Goal: Task Accomplishment & Management: Use online tool/utility

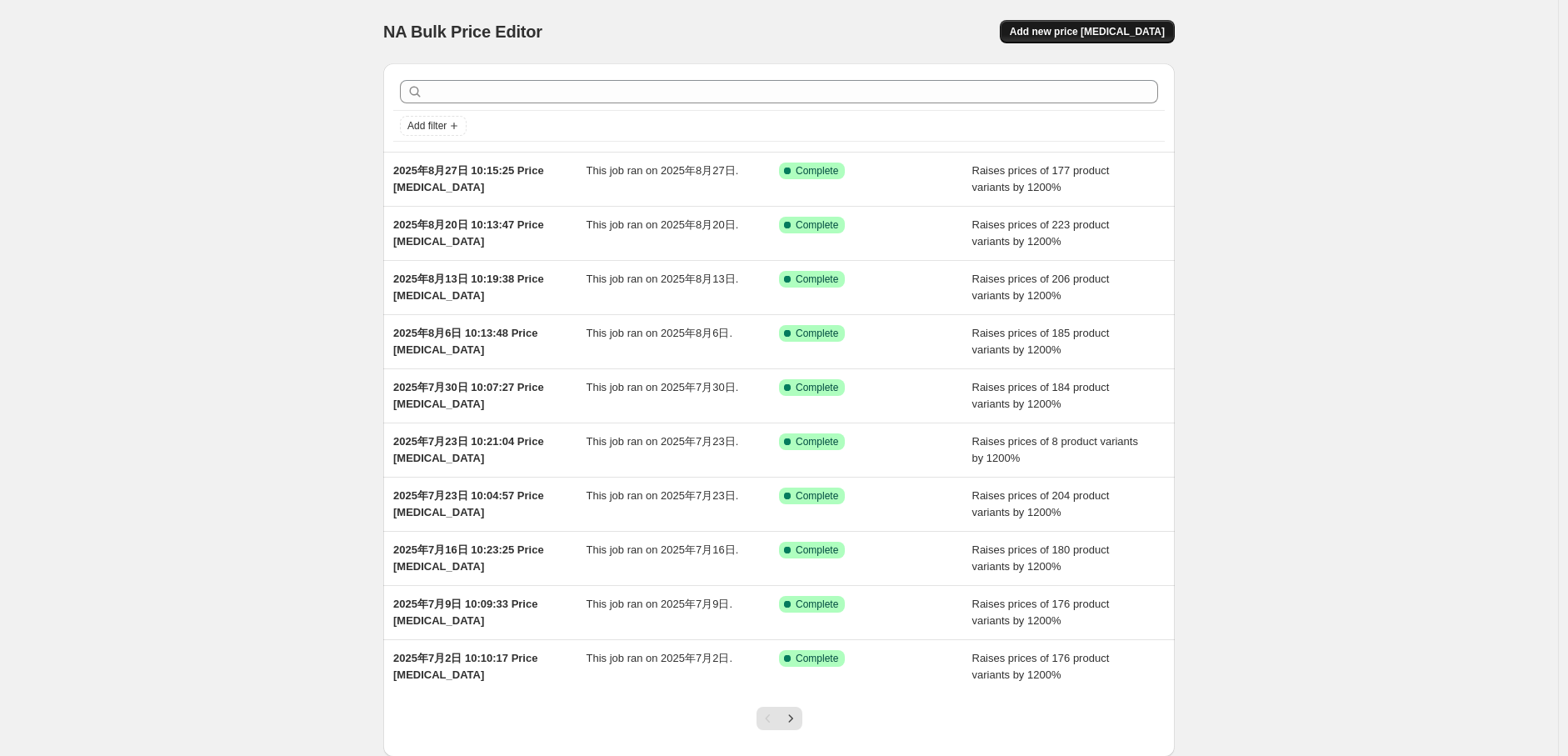
click at [1087, 30] on span "Add new price [MEDICAL_DATA]" at bounding box center [1086, 32] width 155 height 14
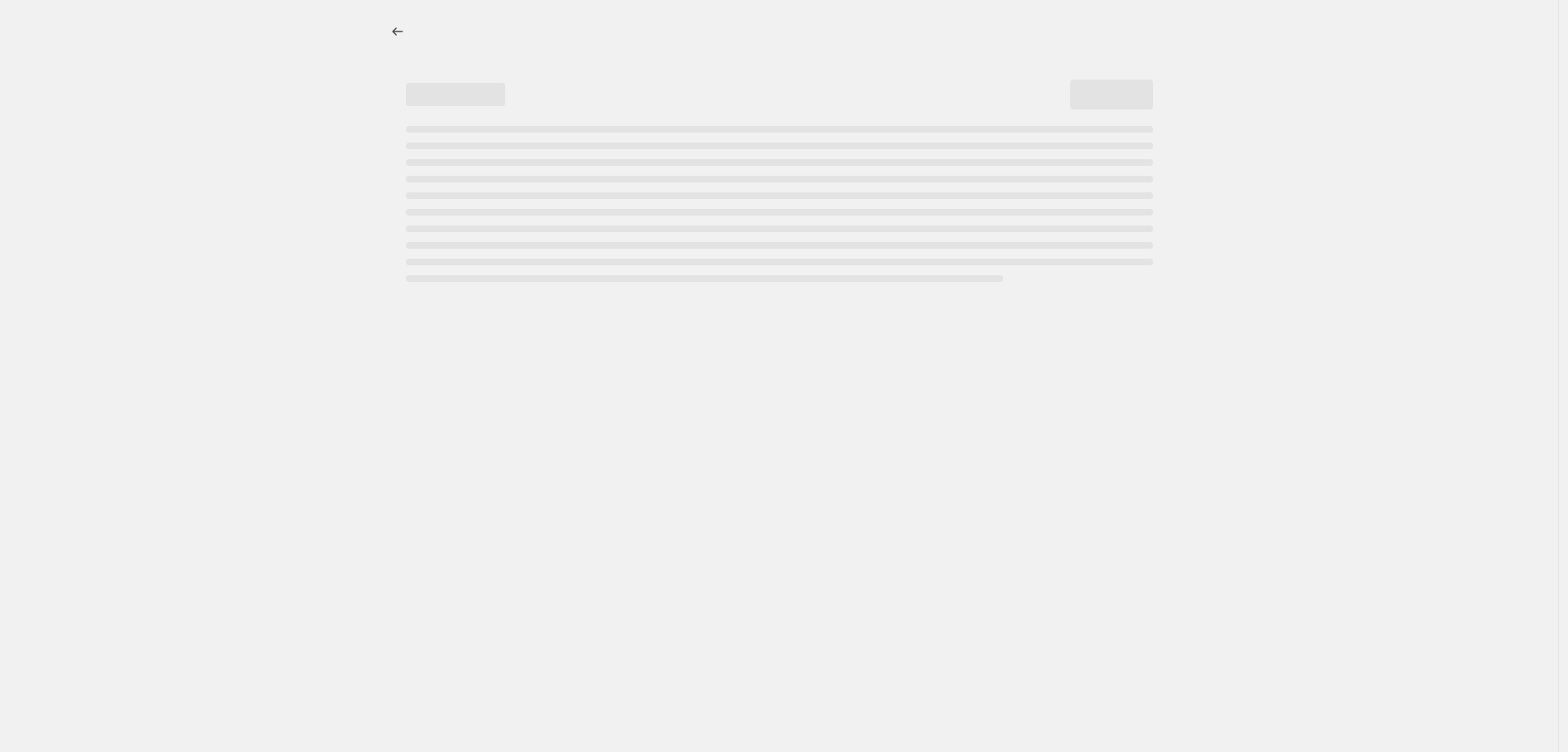
select select "percentage"
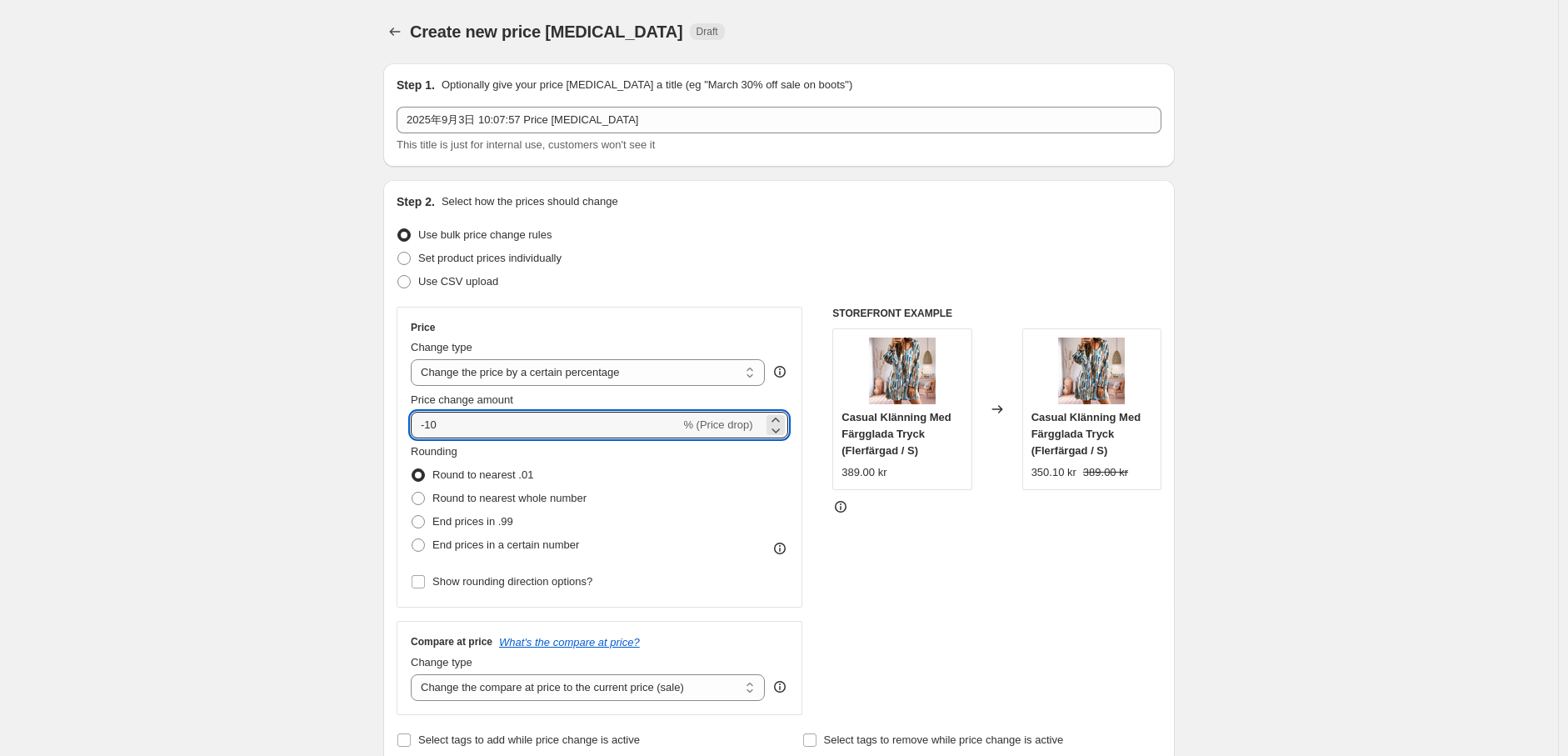
drag, startPoint x: 488, startPoint y: 418, endPoint x: 294, endPoint y: 429, distance: 194.3
type input "1200"
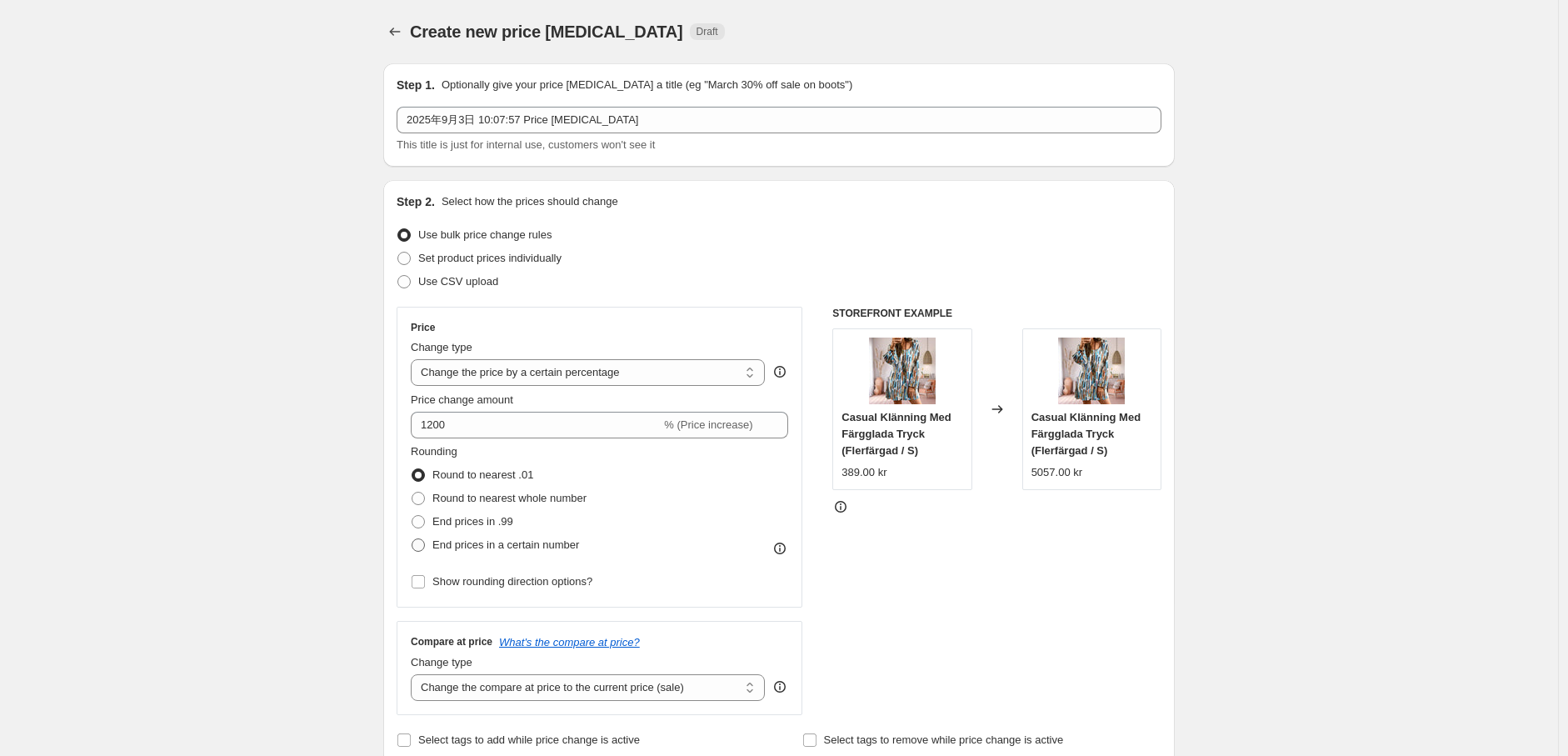
click at [425, 542] on span at bounding box center [419, 545] width 14 height 14
click at [412, 539] on input "End prices in a certain number" at bounding box center [412, 538] width 1 height 1
radio input "true"
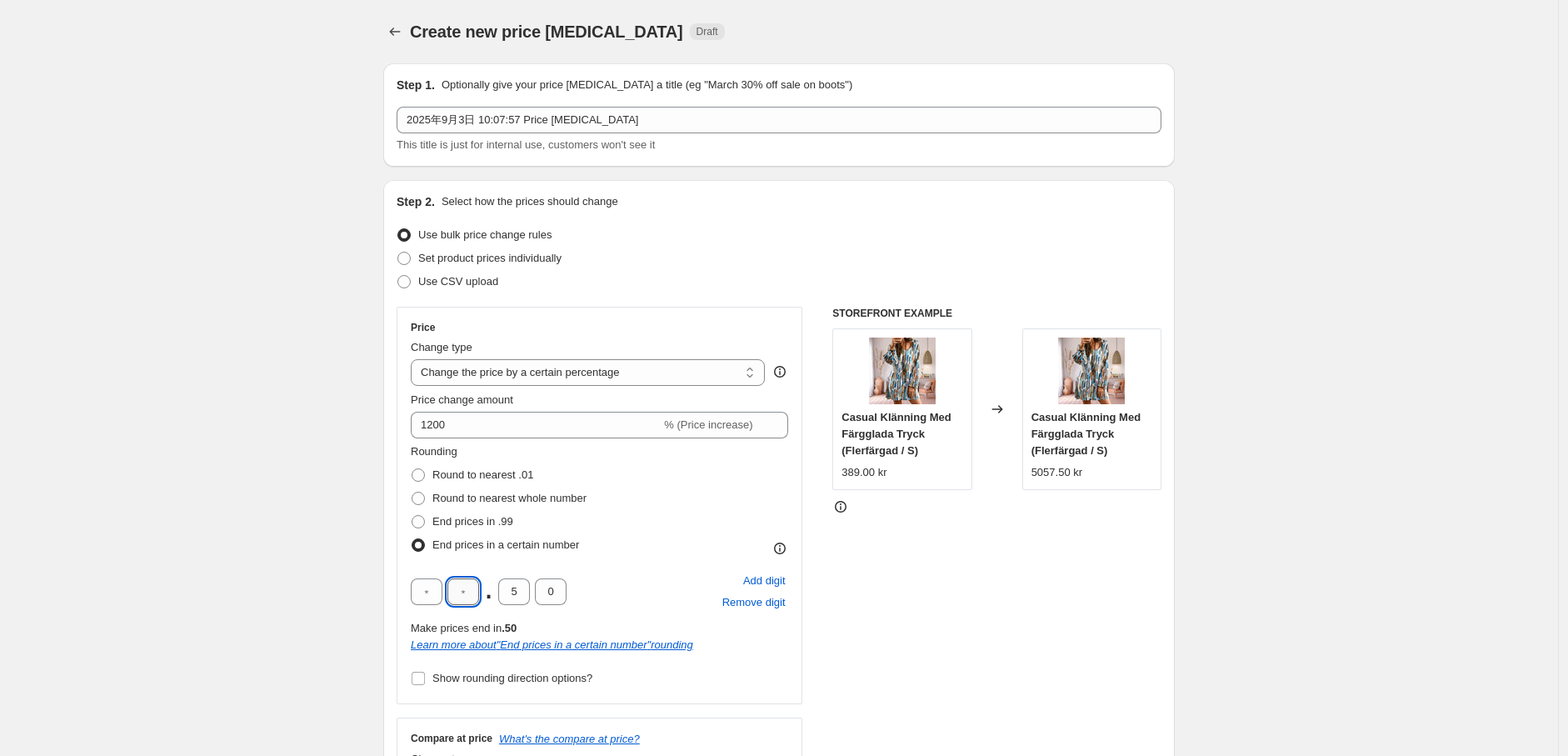
click at [469, 595] on input "text" at bounding box center [463, 591] width 32 height 27
type input "9"
drag, startPoint x: 520, startPoint y: 593, endPoint x: 511, endPoint y: 596, distance: 9.5
click at [511, 596] on input "5" at bounding box center [513, 591] width 32 height 27
type input "0"
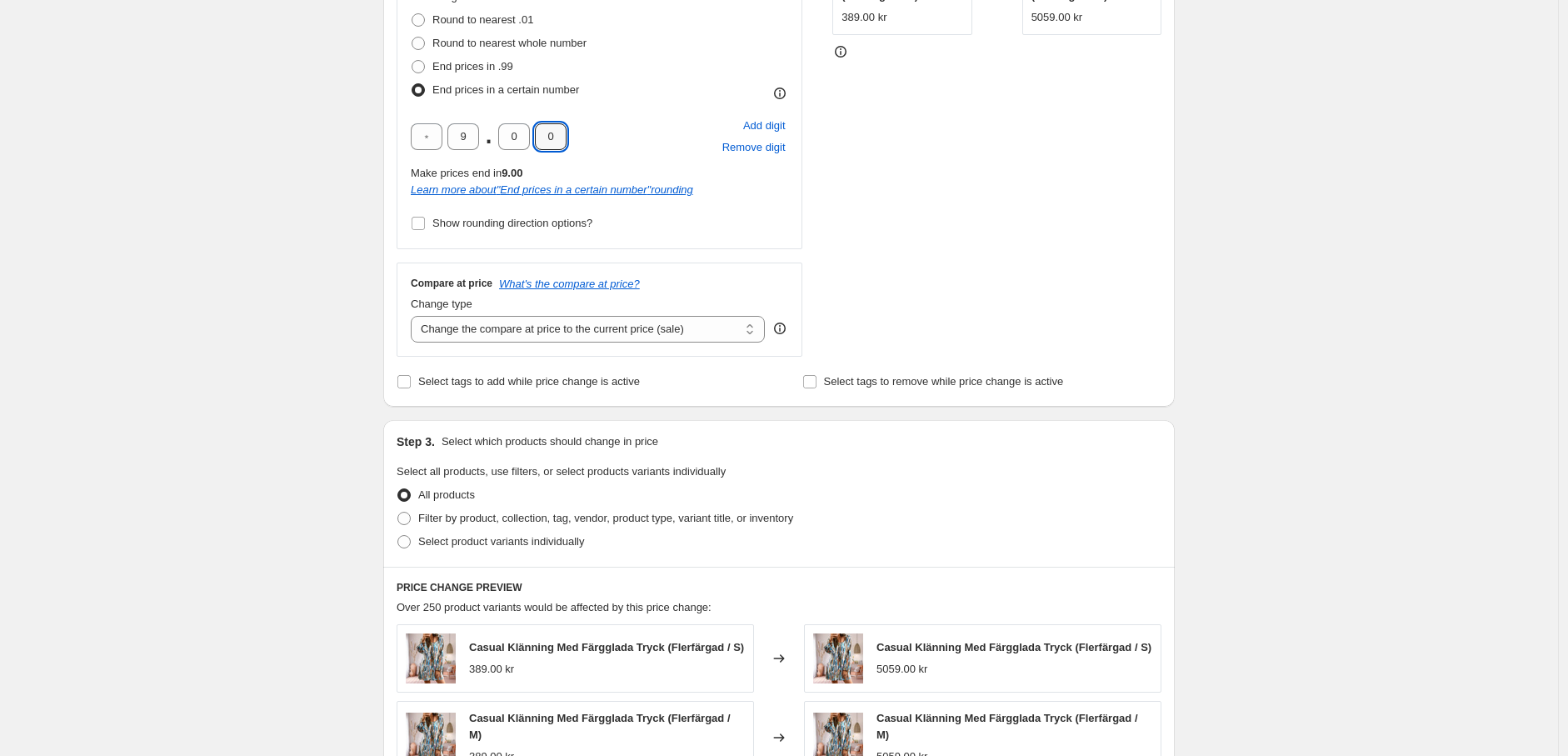
scroll to position [462, 0]
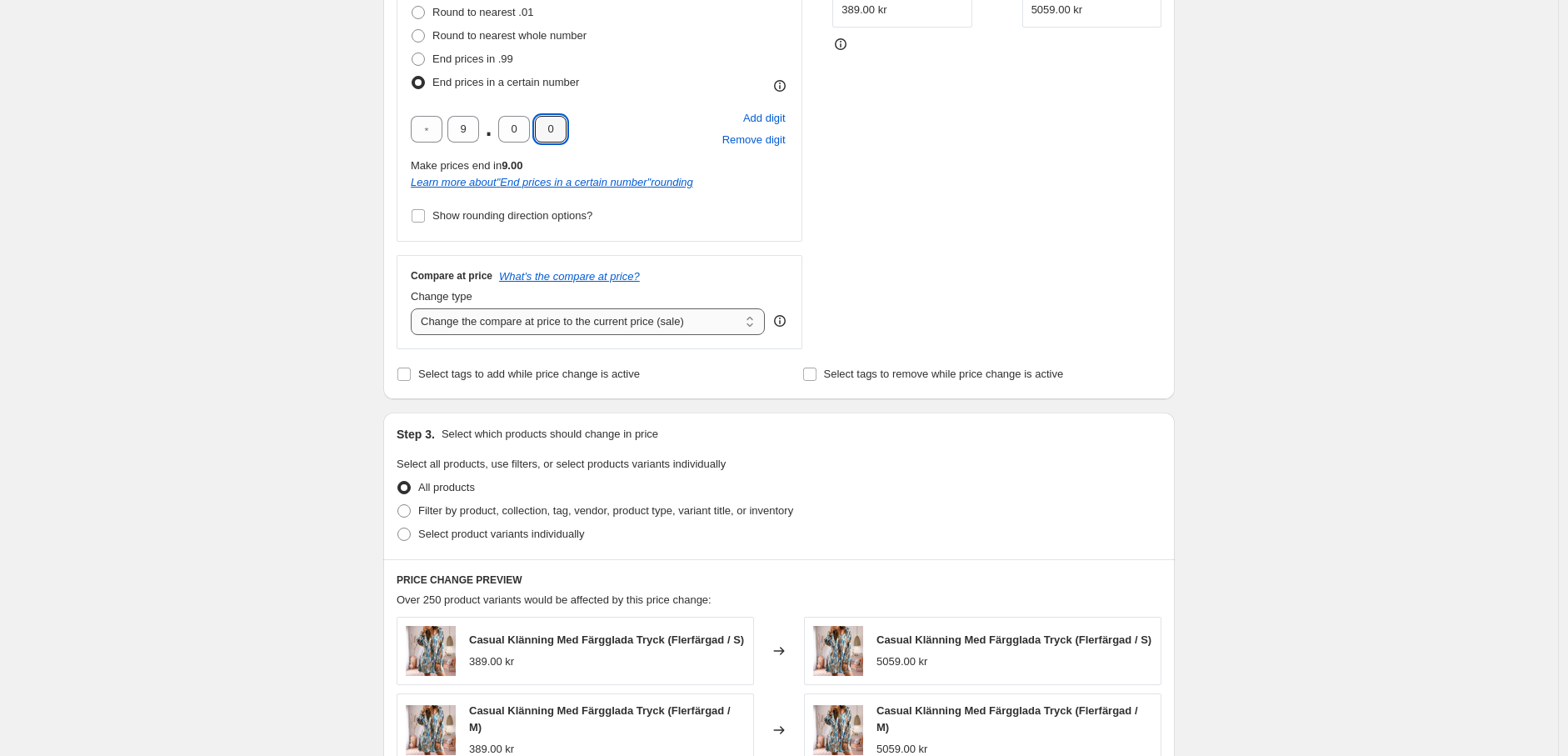
click at [520, 325] on select "Change the compare at price to the current price (sale) Change the compare at p…" at bounding box center [587, 321] width 354 height 27
select select "remove"
click at [415, 309] on select "Change the compare at price to the current price (sale) Change the compare at p…" at bounding box center [587, 321] width 354 height 27
click at [405, 512] on span at bounding box center [404, 511] width 14 height 14
click at [398, 505] on input "Filter by product, collection, tag, vendor, product type, variant title, or inv…" at bounding box center [397, 504] width 1 height 1
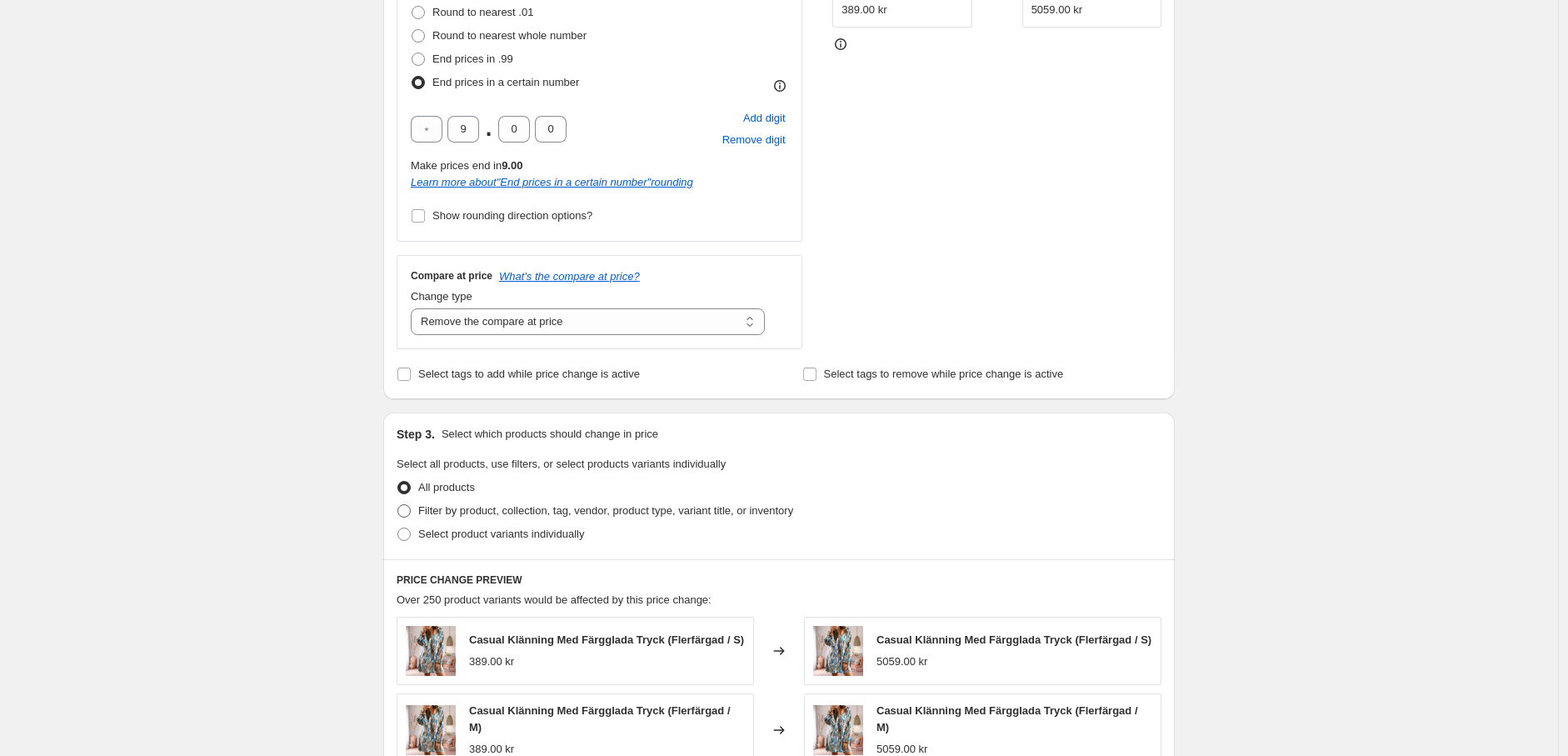
radio input "true"
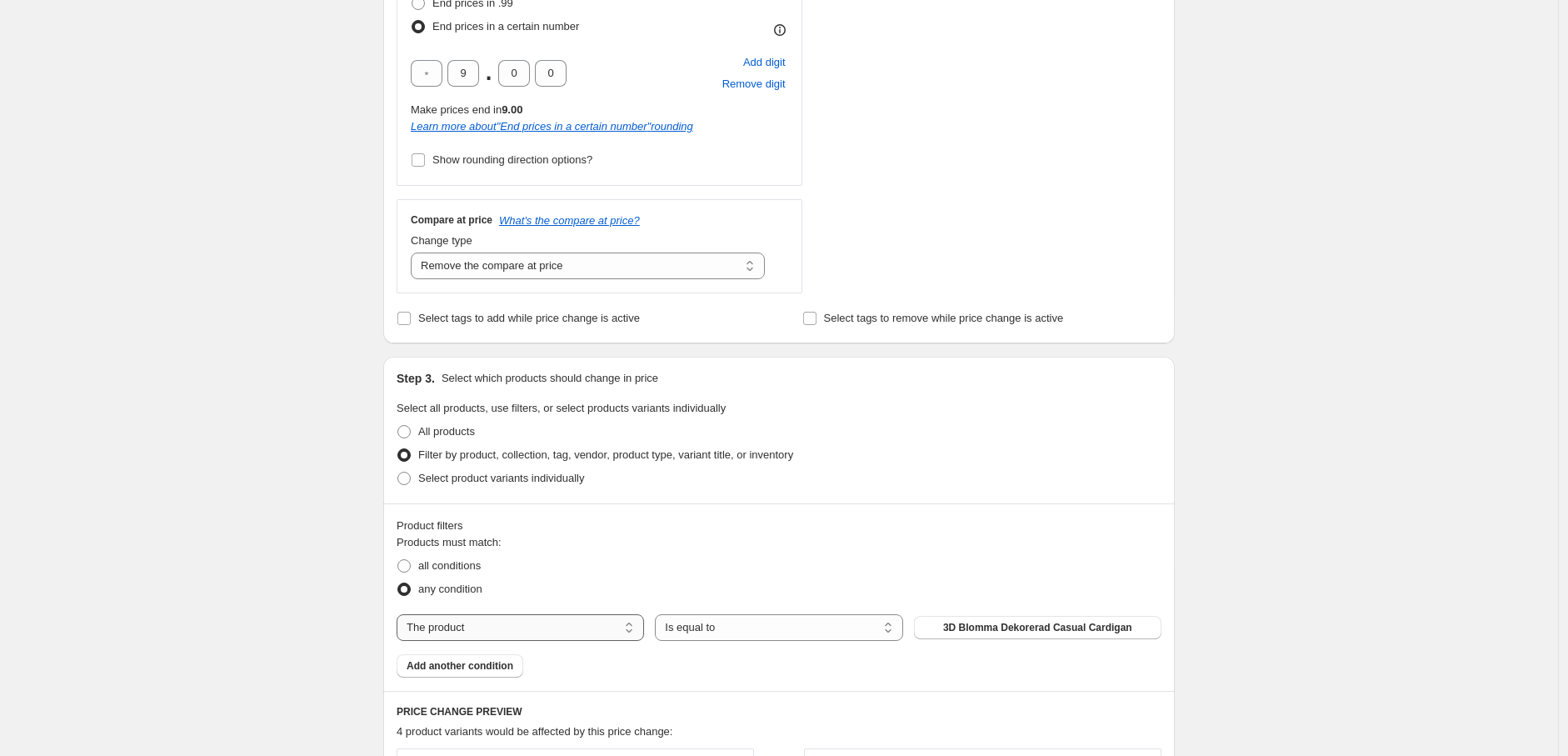
scroll to position [648, 0]
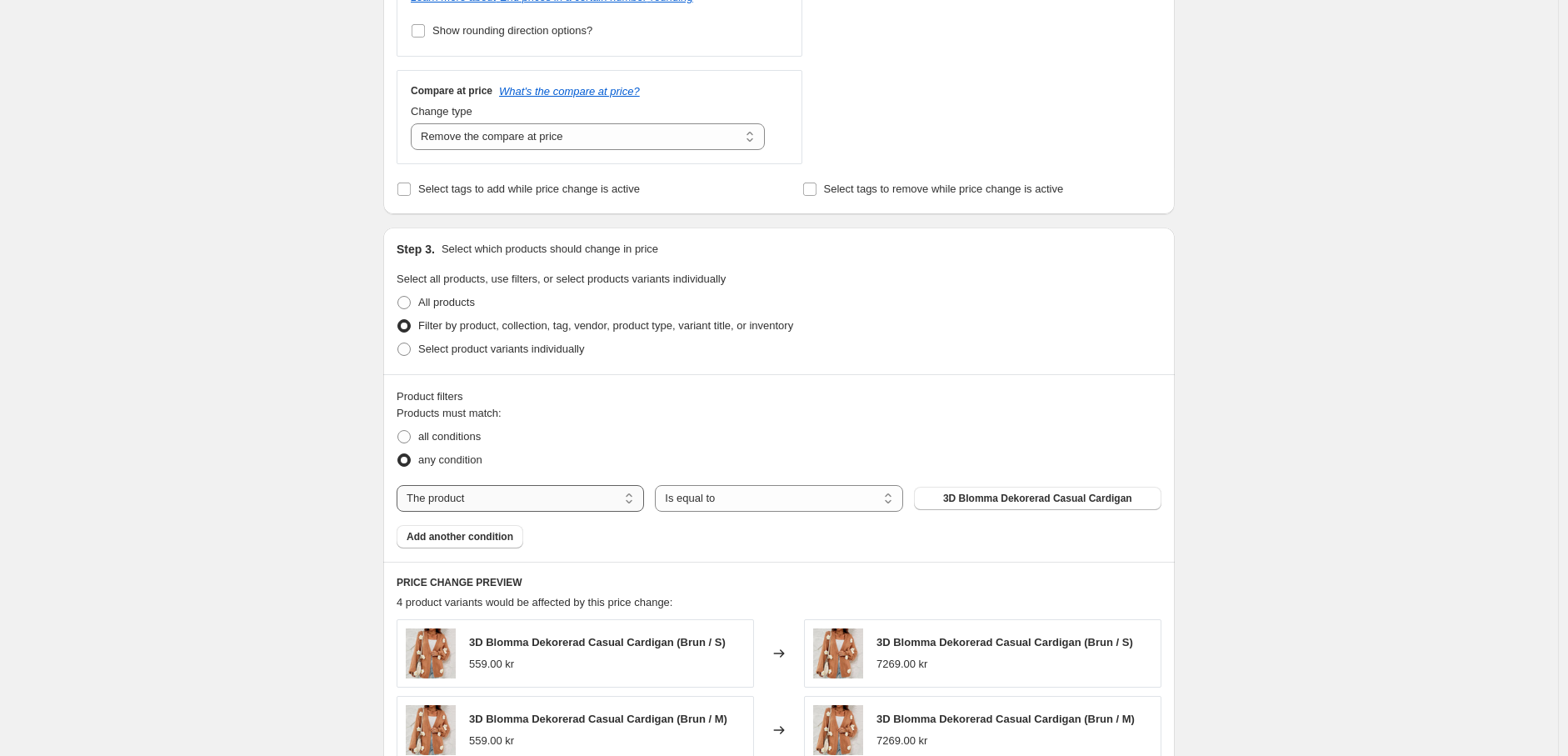
click at [560, 508] on select "The product The product's collection The product's tag The product's vendor The…" at bounding box center [519, 498] width 247 height 27
select select "tag"
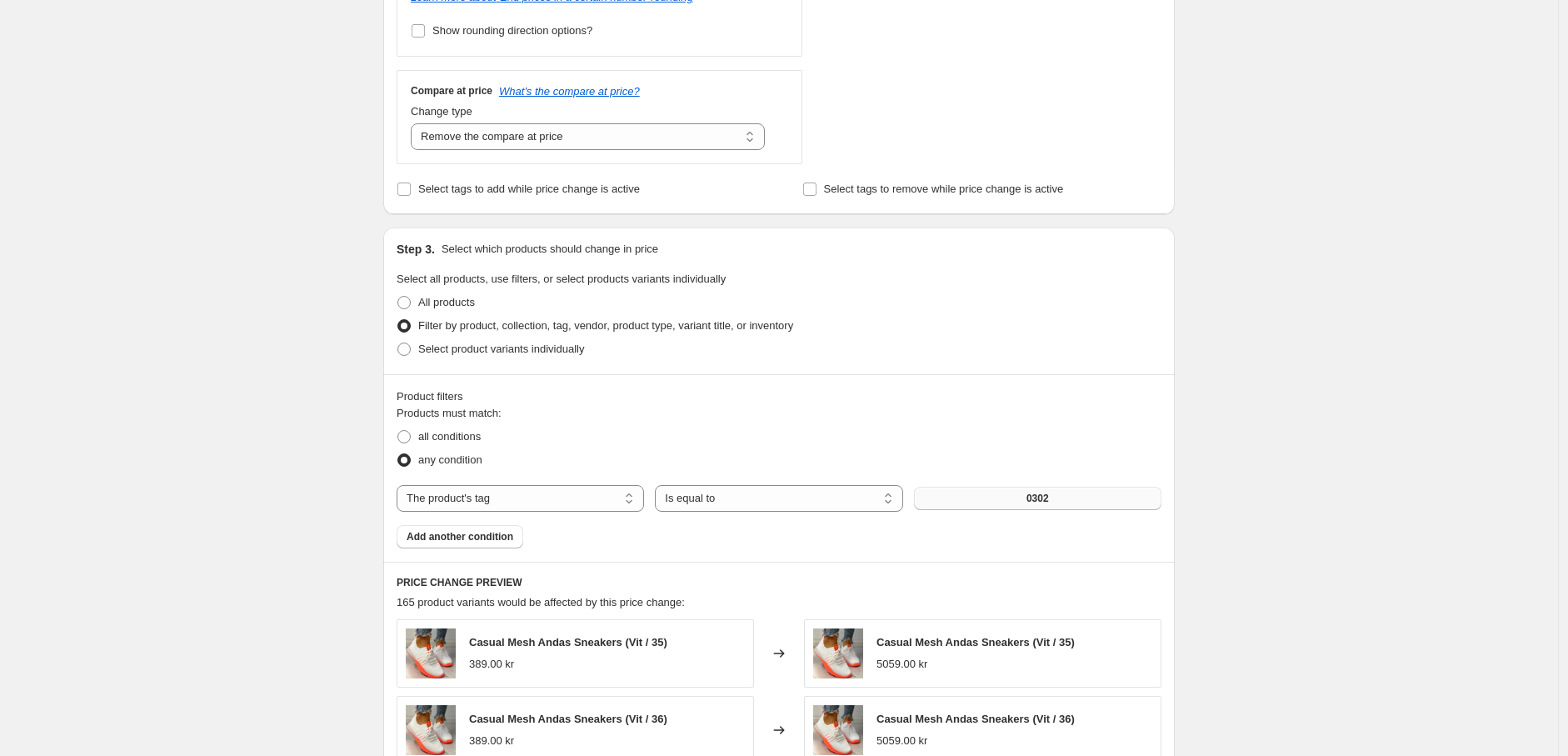
click at [1063, 501] on button "0302" at bounding box center [1037, 499] width 247 height 24
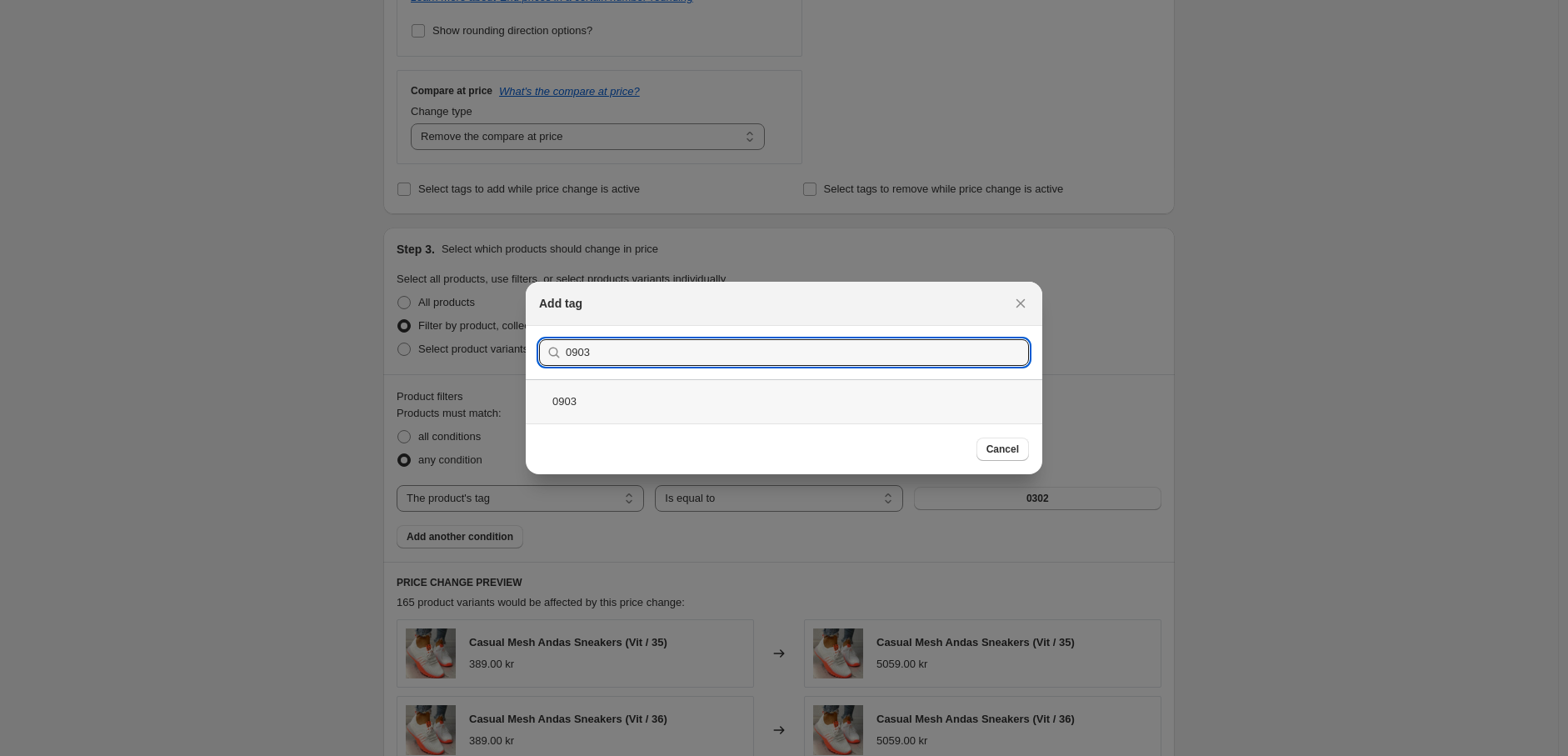
type input "0903"
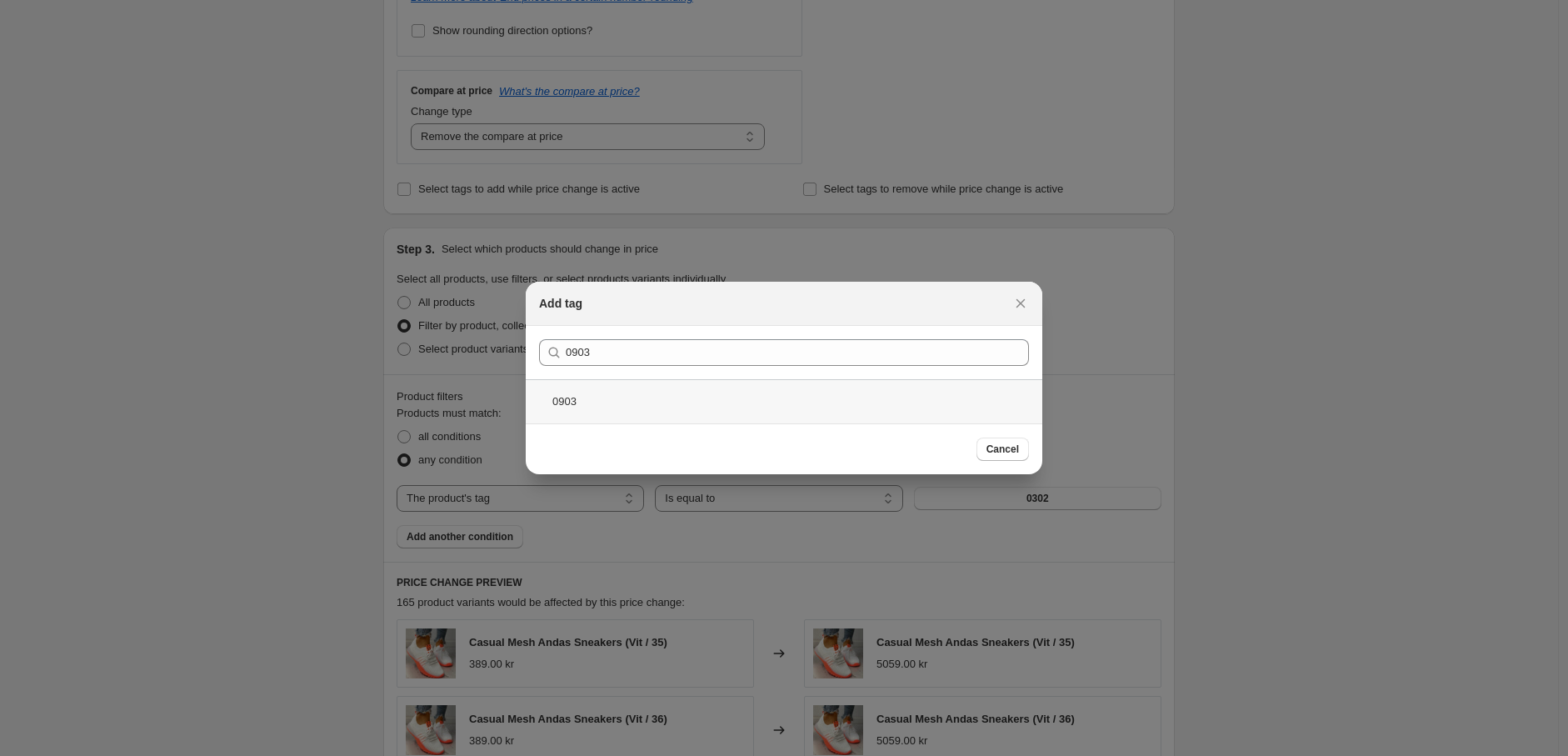
click at [700, 402] on div "0903" at bounding box center [784, 401] width 516 height 44
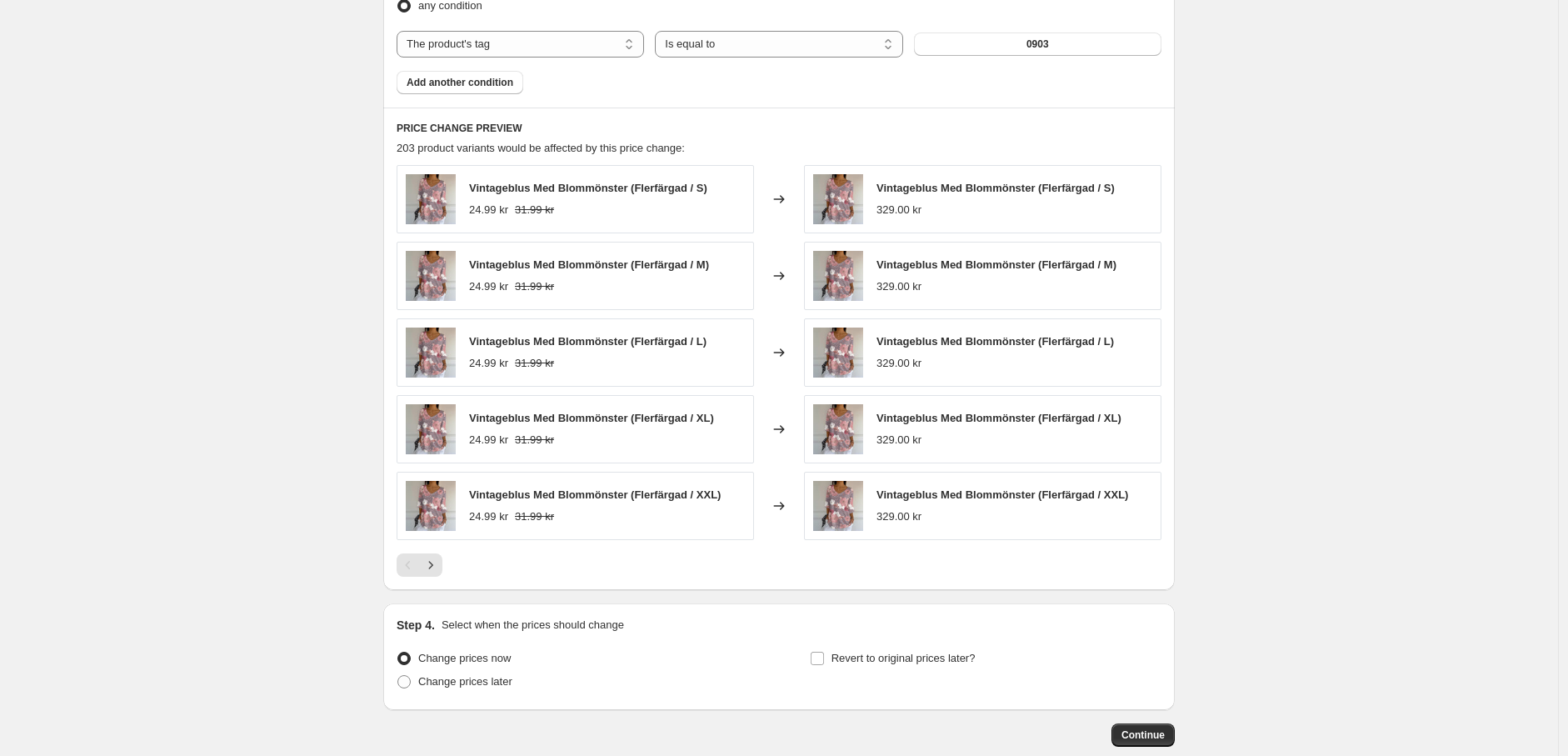
scroll to position [1111, 0]
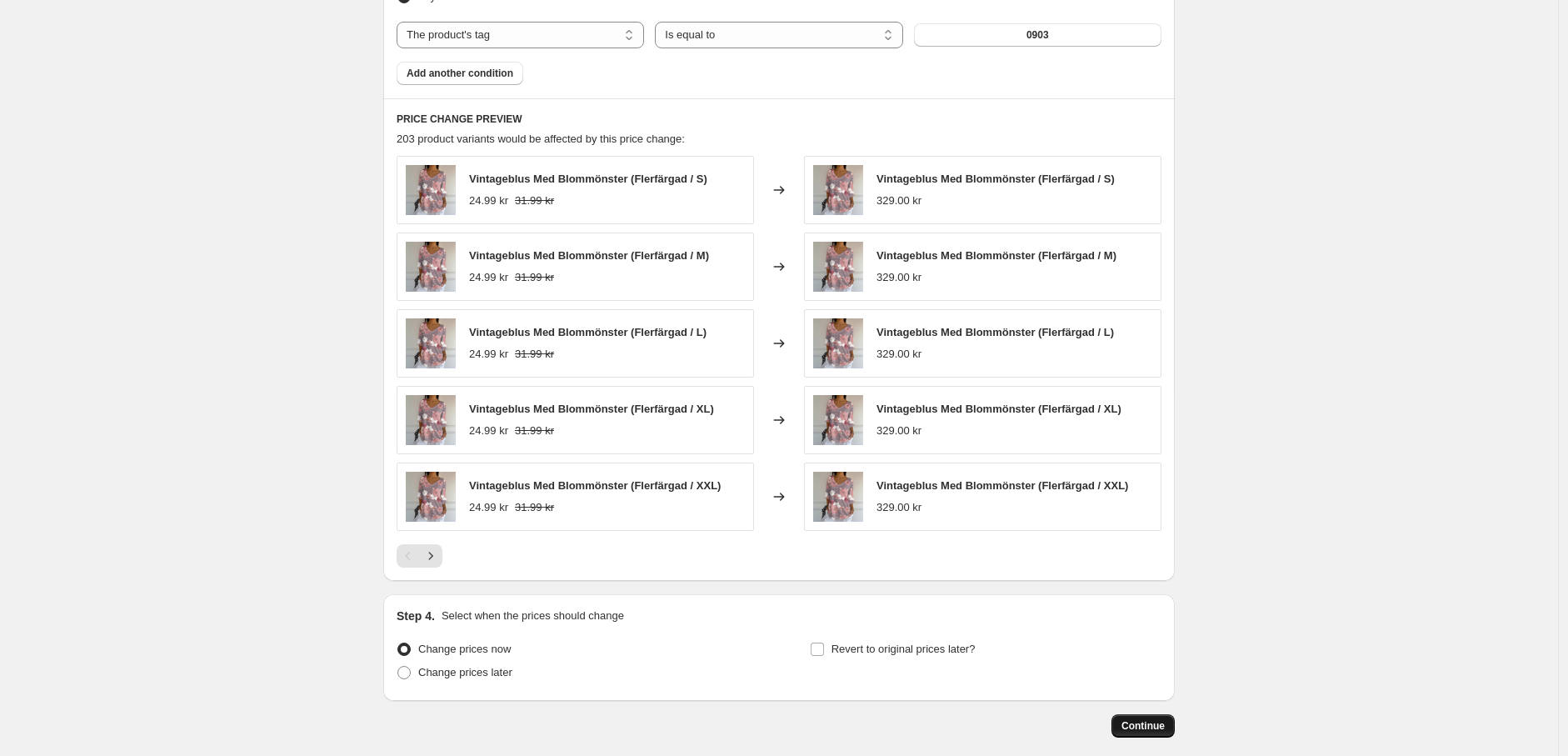
click at [1149, 729] on span "Continue" at bounding box center [1143, 725] width 43 height 14
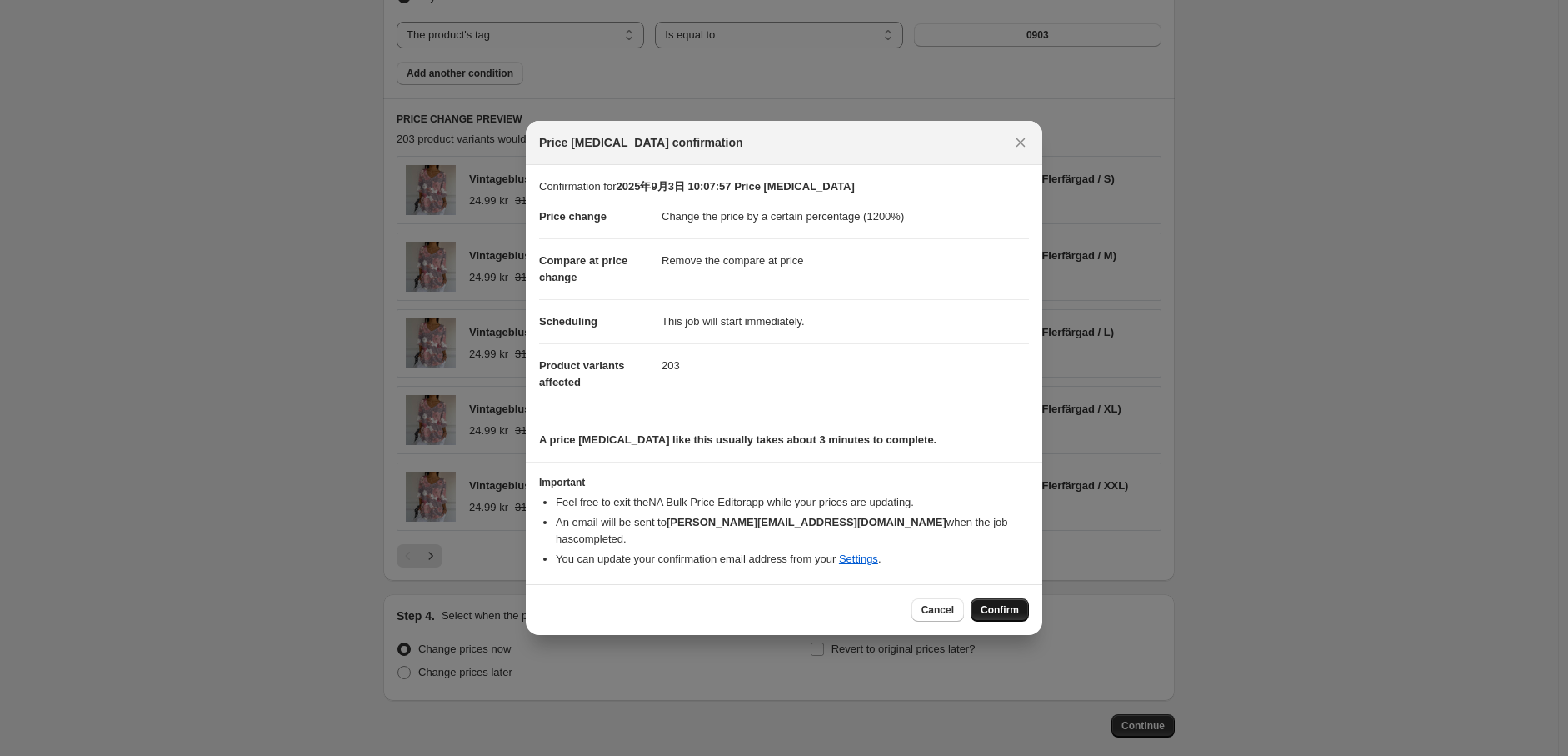
click at [998, 603] on span "Confirm" at bounding box center [999, 610] width 38 height 14
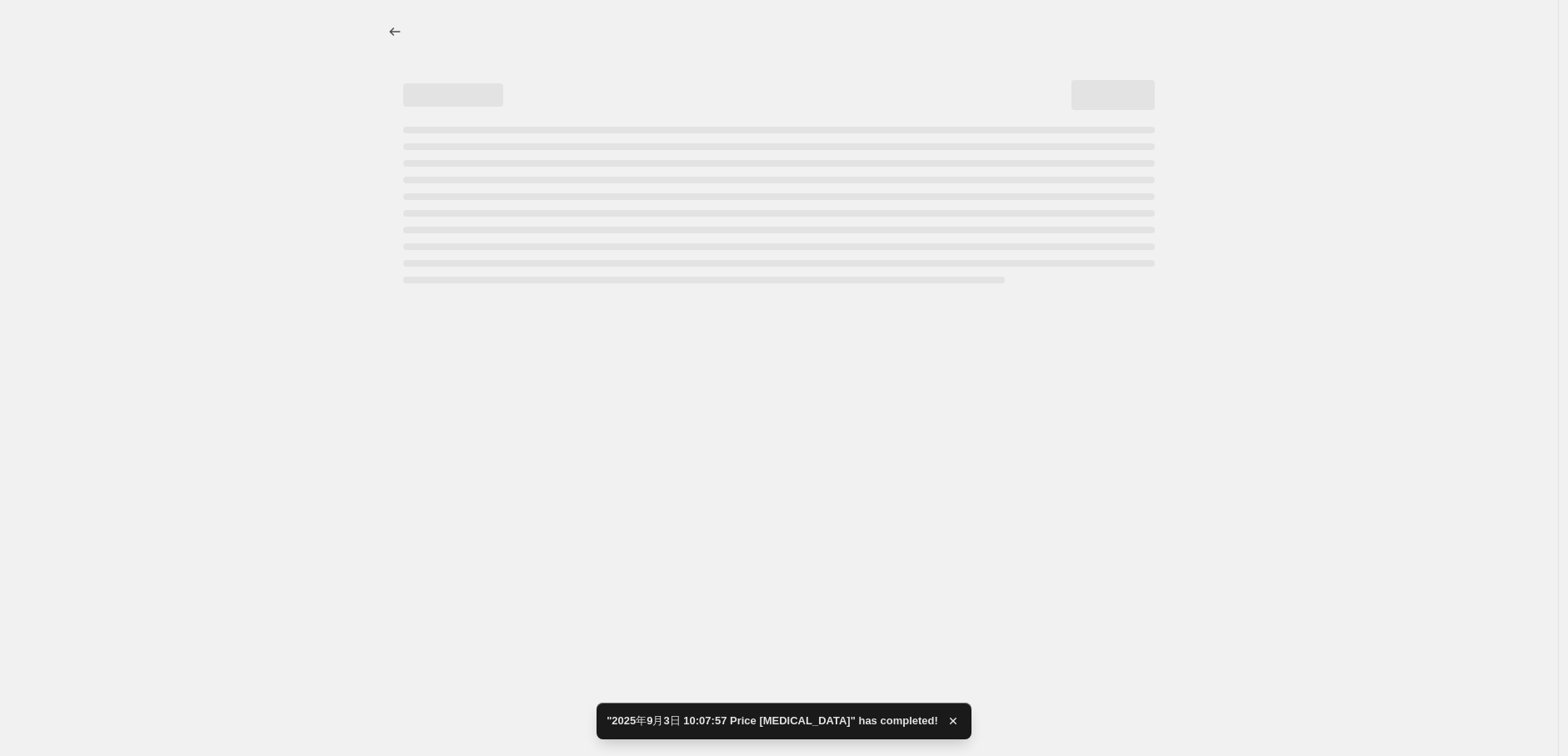
select select "percentage"
select select "remove"
select select "tag"
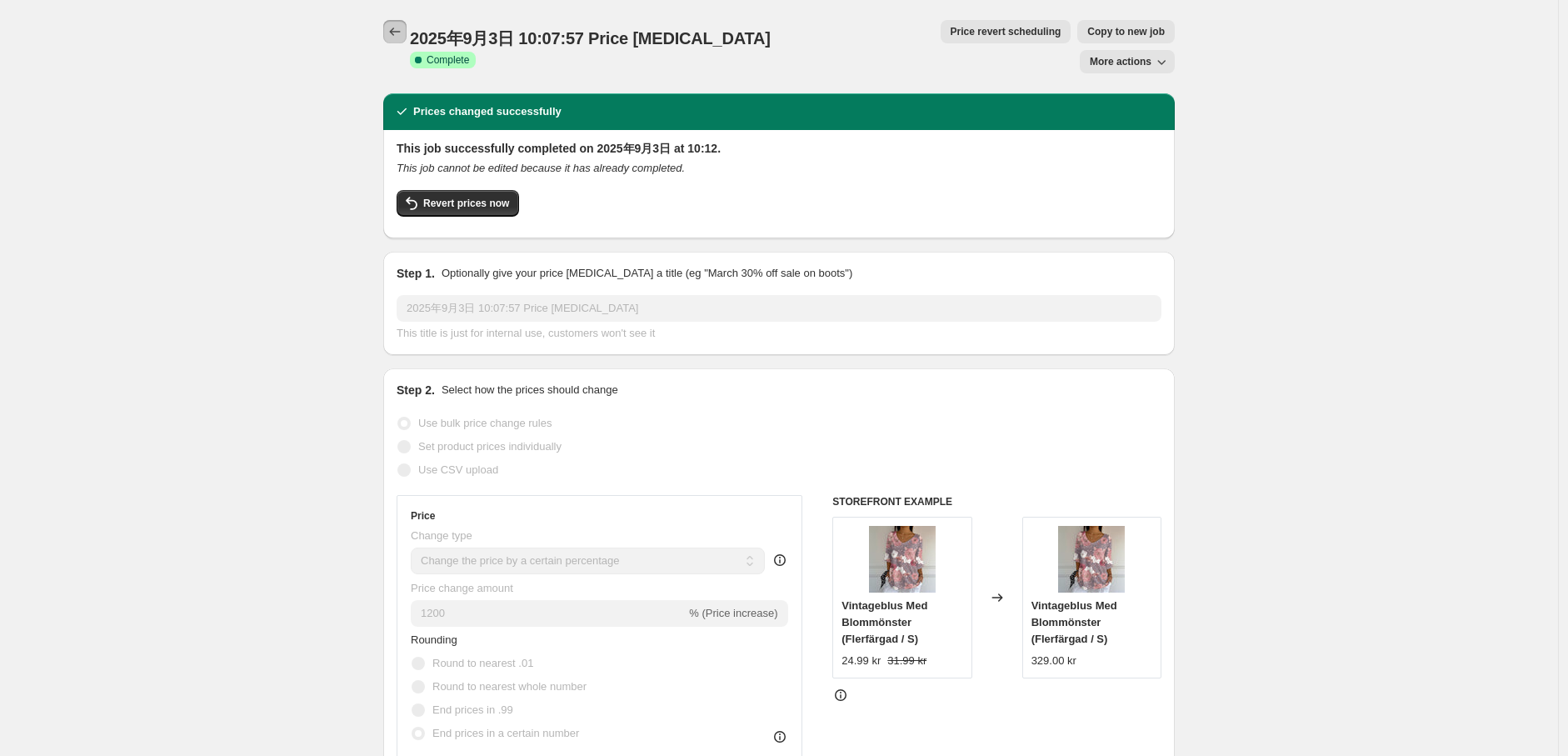
click at [403, 34] on icon "Price change jobs" at bounding box center [394, 32] width 17 height 17
